Goal: Task Accomplishment & Management: Use online tool/utility

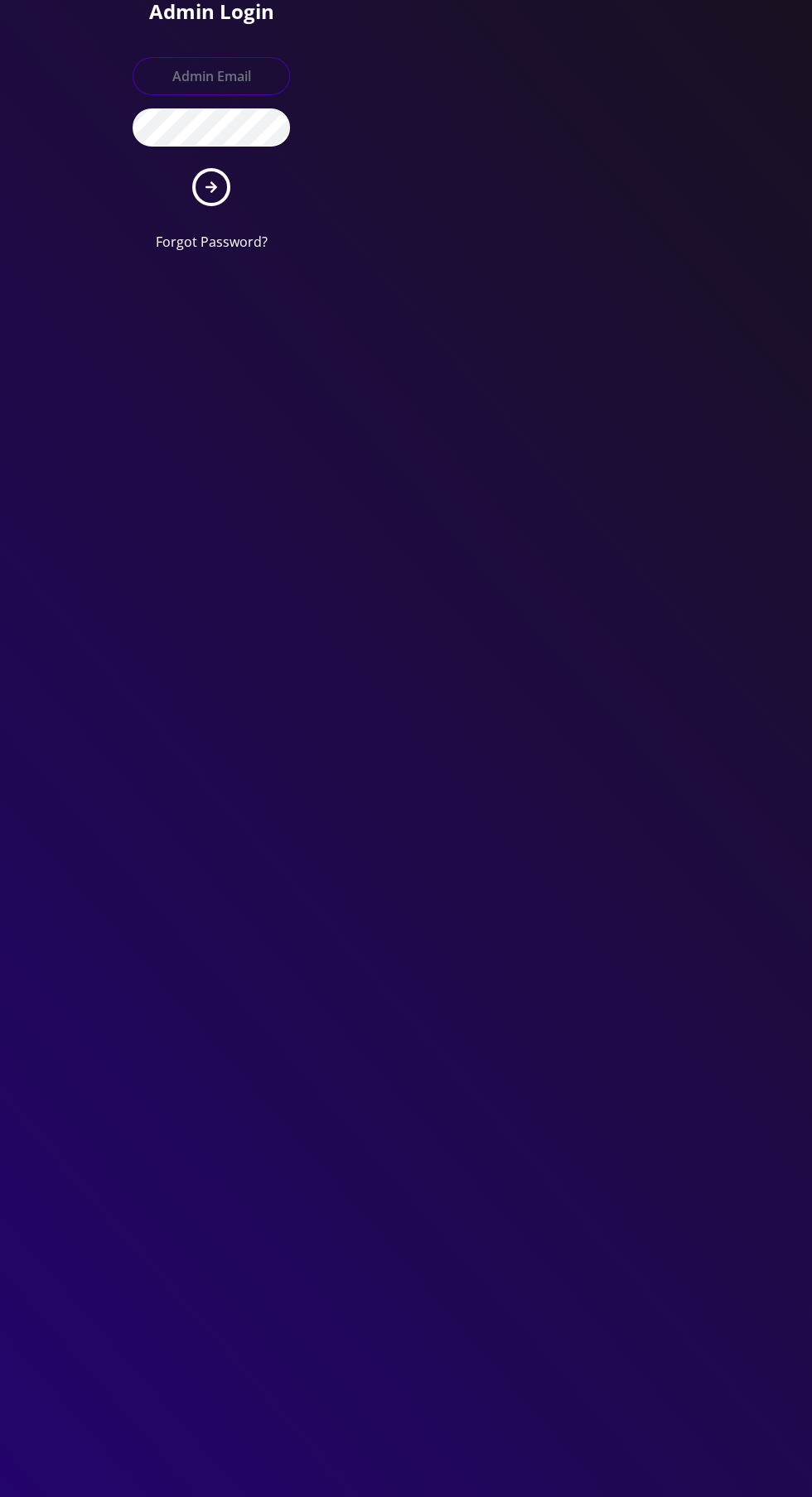
click at [206, 57] on input "text" at bounding box center [210, 75] width 157 height 38
type input "Master@britewireless.com"
click at [192, 168] on button "submit" at bounding box center [210, 186] width 38 height 38
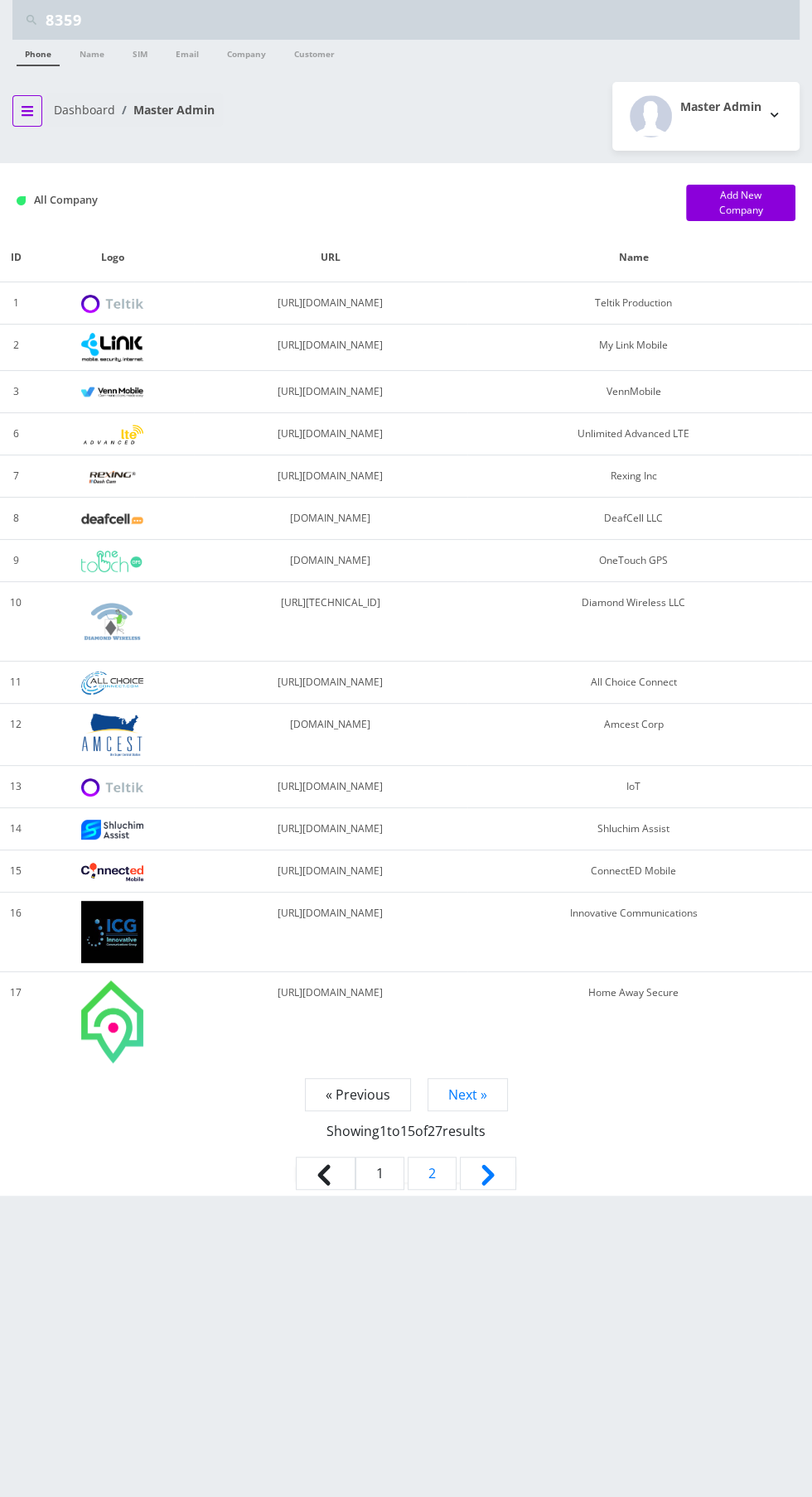
click at [35, 118] on button "breadcrumb" at bounding box center [27, 111] width 30 height 32
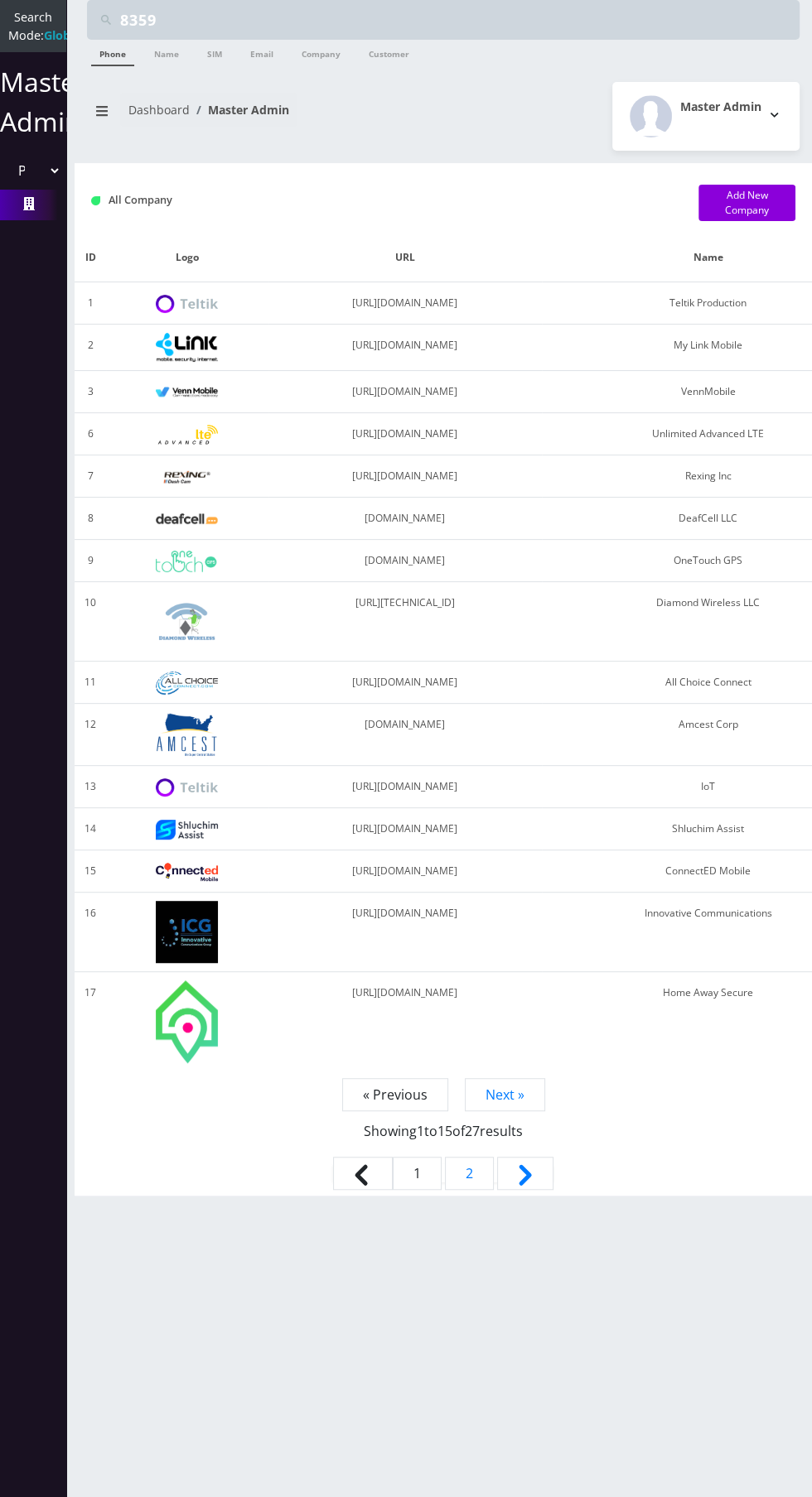
click at [30, 177] on select "Please select a Company Teltik Production My Link Mobile VennMobile Unlimited A…" at bounding box center [33, 171] width 56 height 32
select select "1"
click at [5, 173] on select "Please select a Company Teltik Production My Link Mobile VennMobile Unlimited A…" at bounding box center [33, 171] width 56 height 32
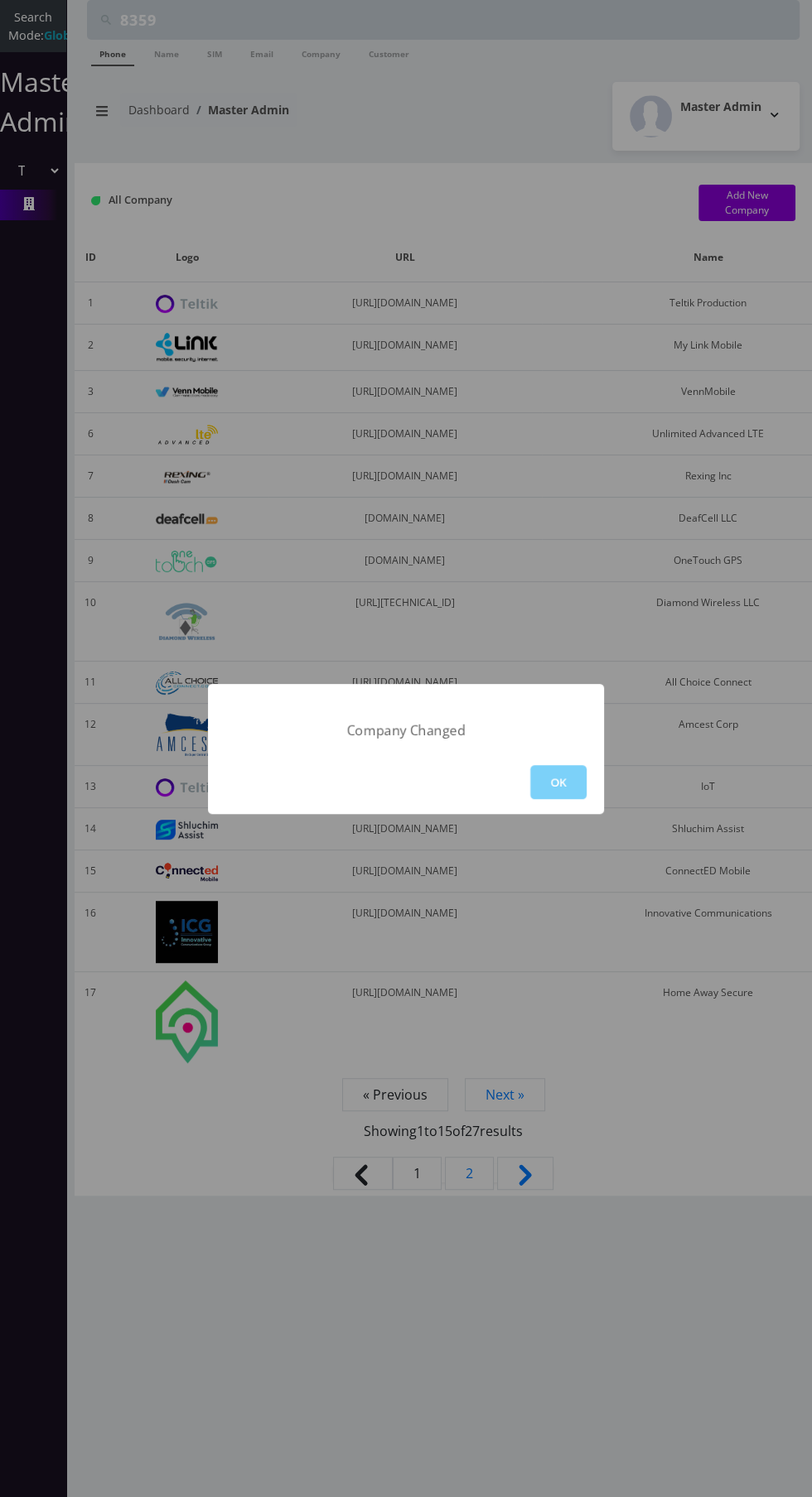
click at [542, 769] on button "OK" at bounding box center [558, 781] width 56 height 34
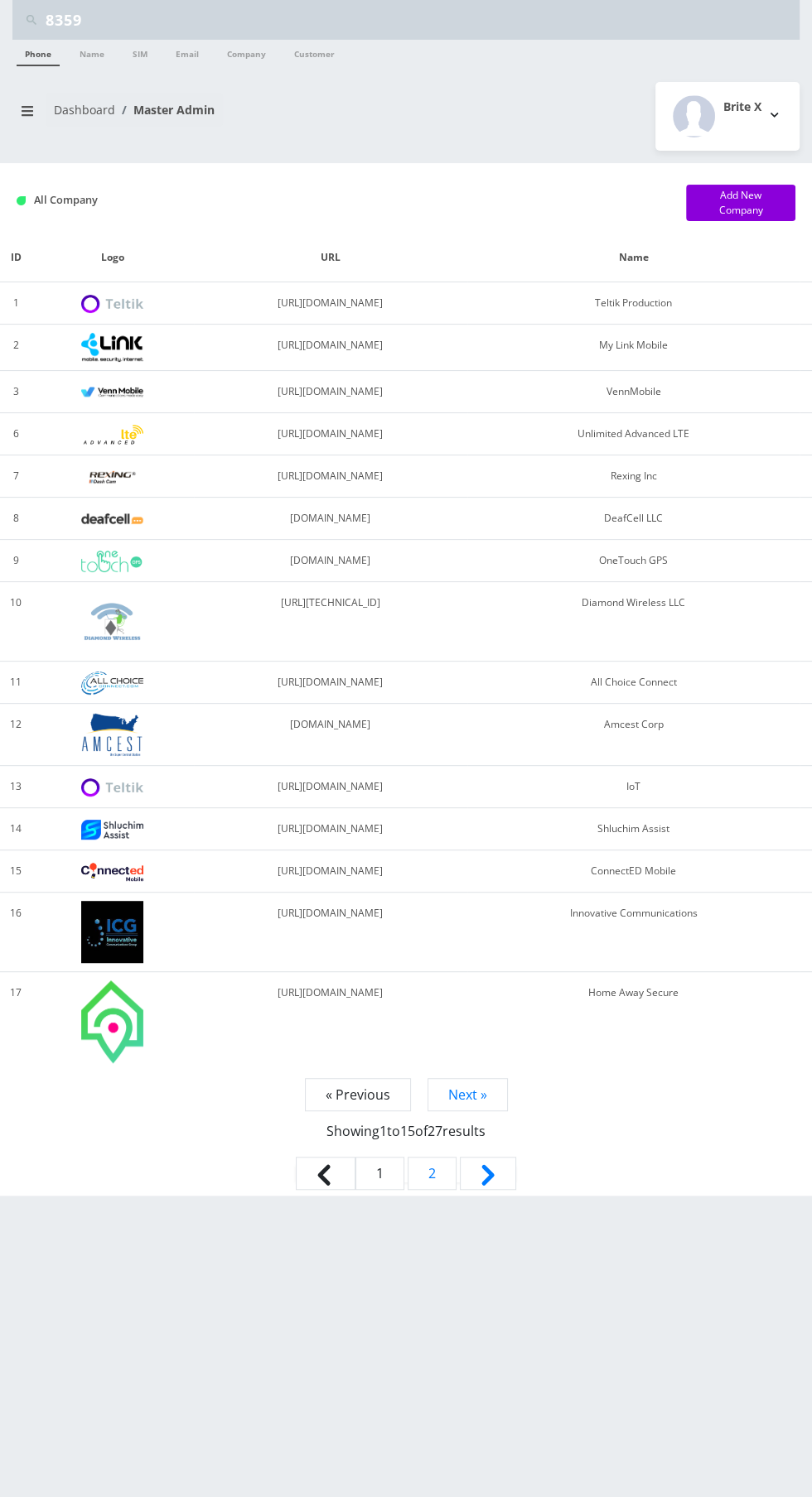
click at [54, 109] on link "Dashboard" at bounding box center [85, 110] width 62 height 15
click at [35, 108] on button "breadcrumb" at bounding box center [27, 111] width 30 height 32
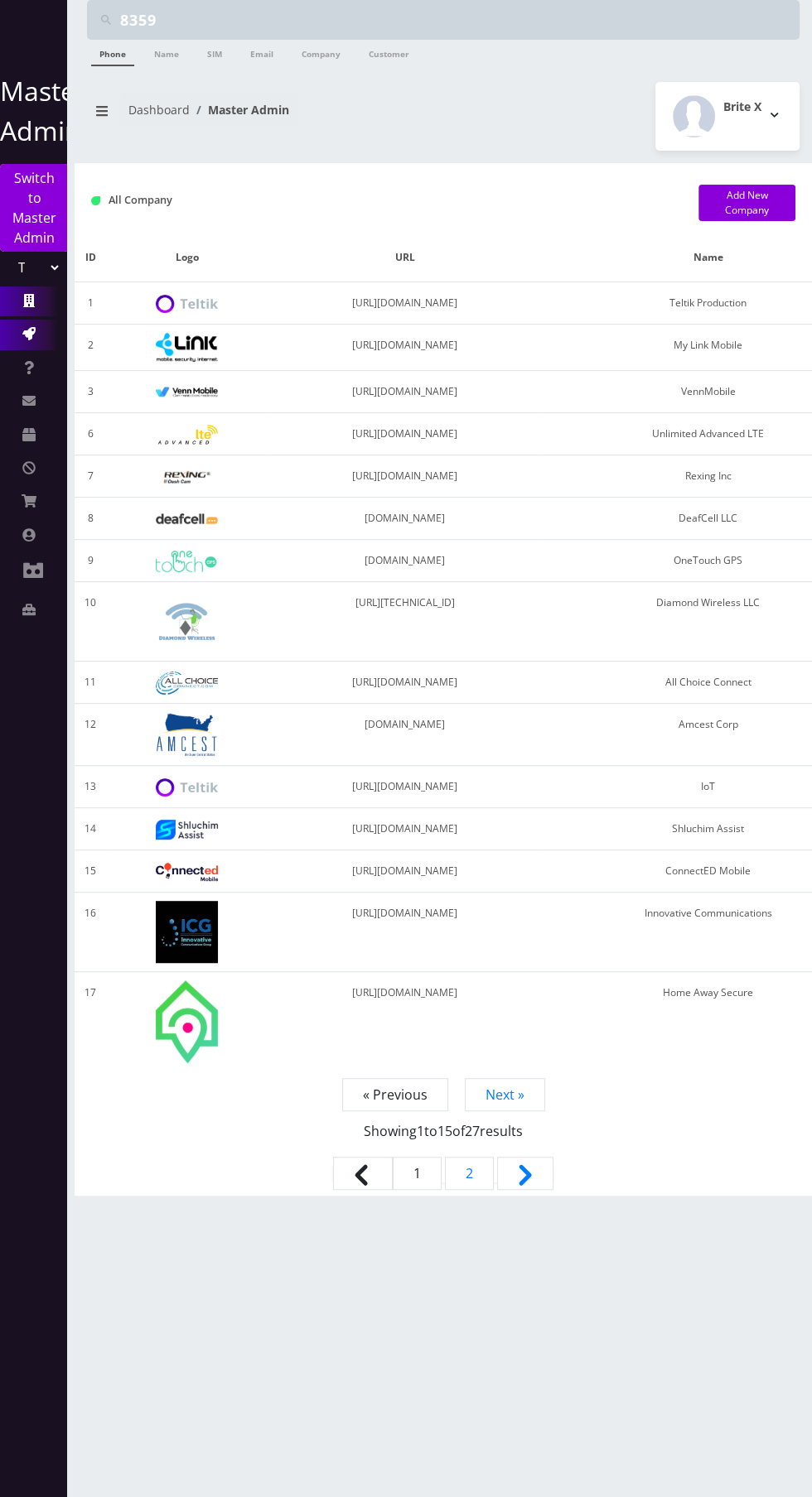
click at [34, 332] on link "Action Queues" at bounding box center [33, 334] width 67 height 30
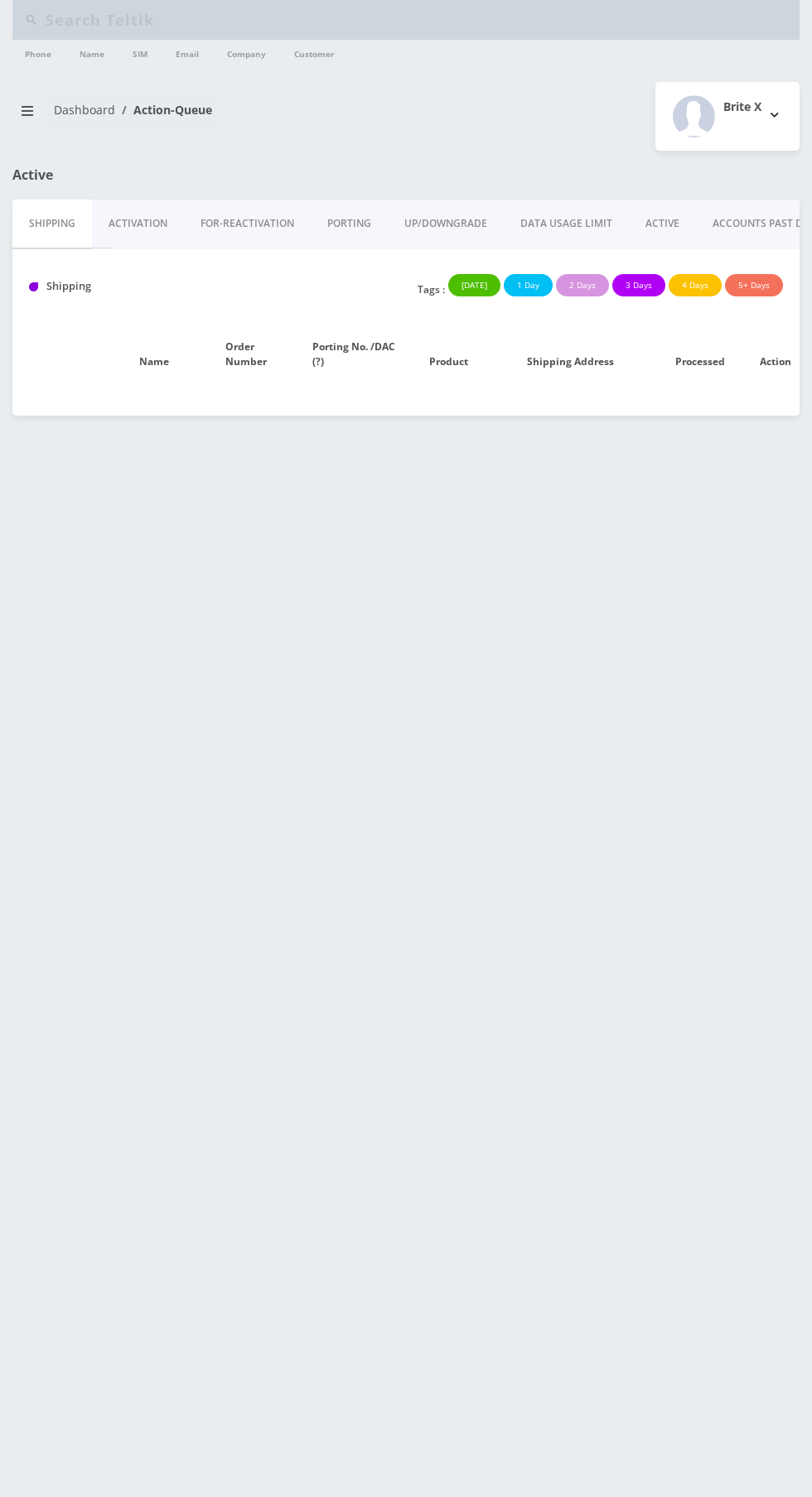
type input "8359"
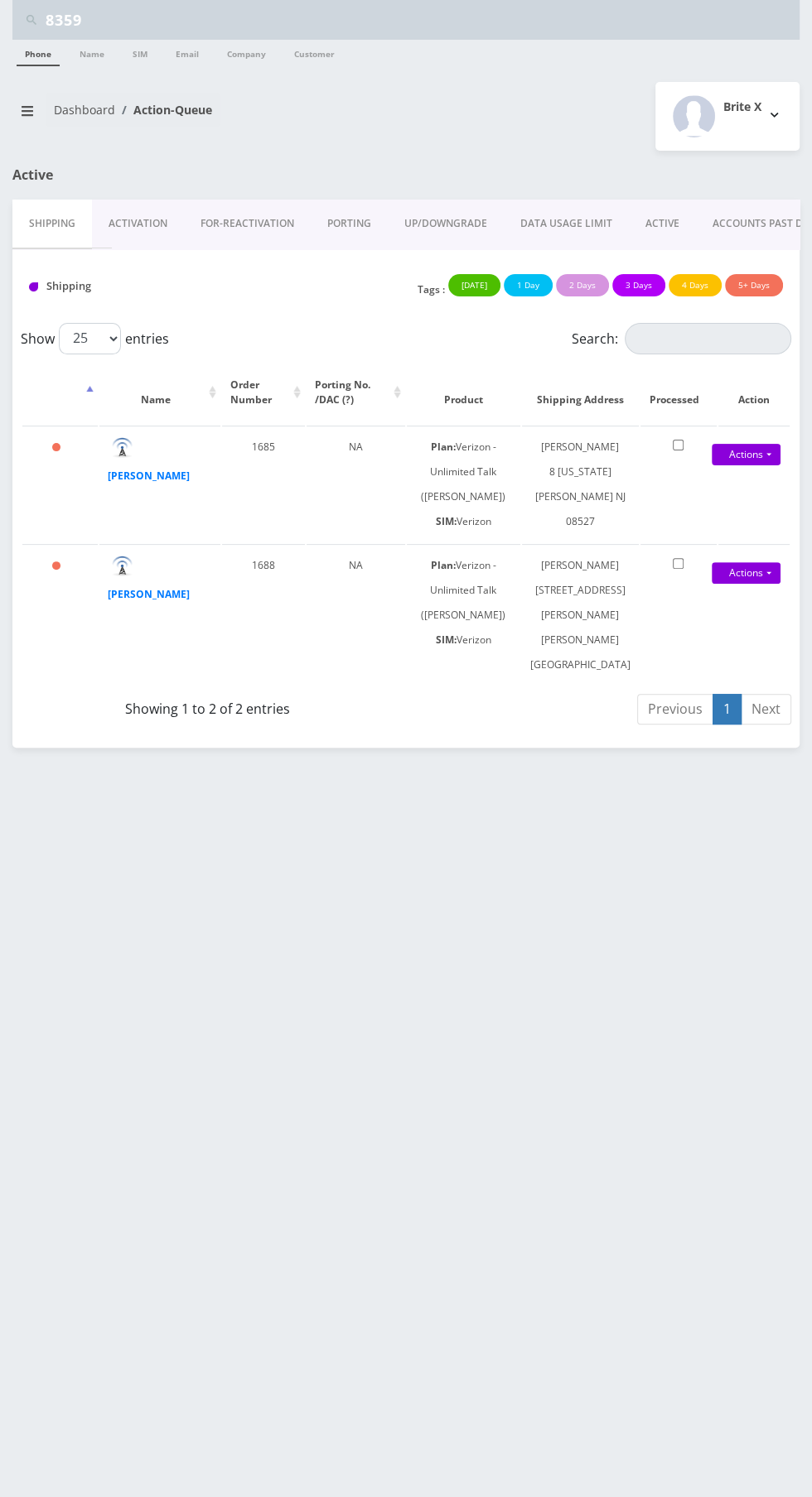
click at [119, 210] on link "Activation" at bounding box center [137, 224] width 92 height 48
